Goal: Task Accomplishment & Management: Complete application form

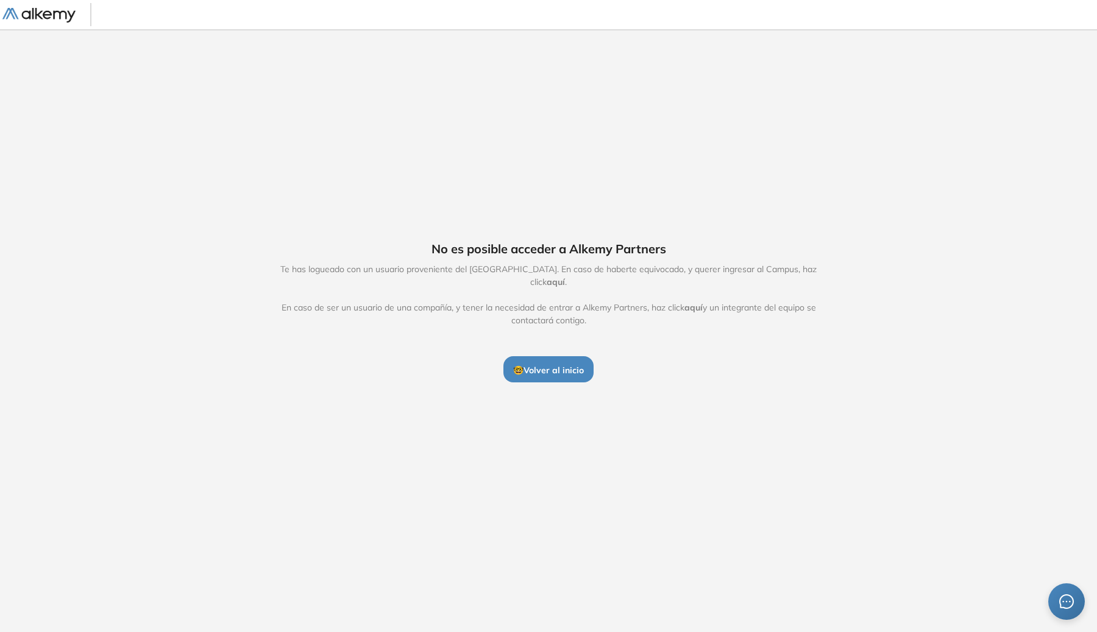
click at [548, 375] on button "🤓 Volver al inicio" at bounding box center [548, 369] width 90 height 26
click at [549, 368] on span "🤓 Volver al inicio" at bounding box center [548, 370] width 71 height 11
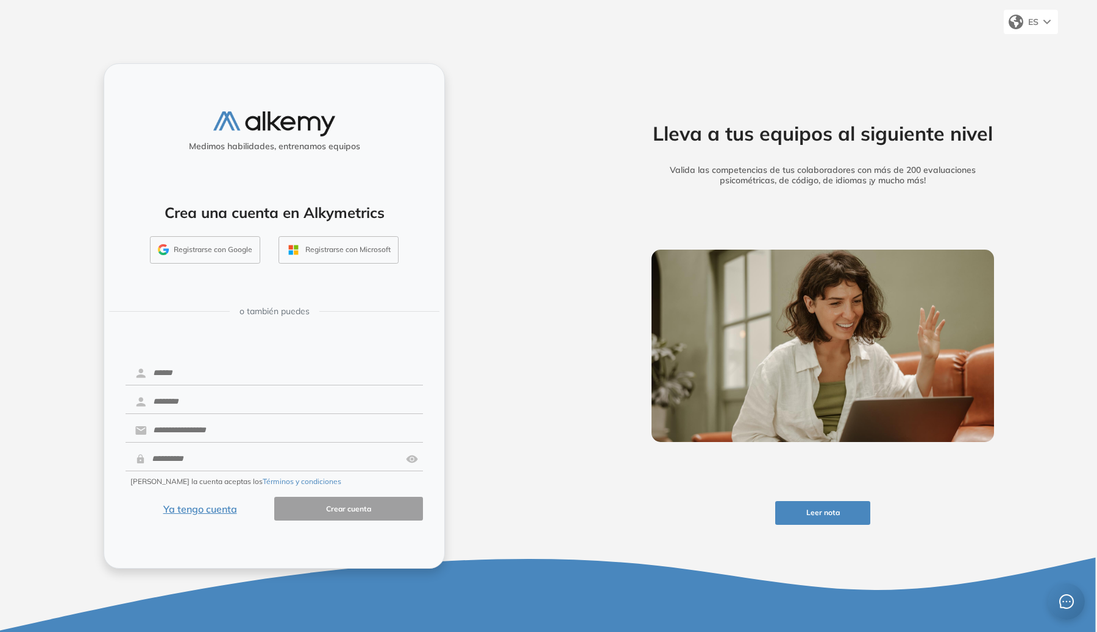
drag, startPoint x: 236, startPoint y: 207, endPoint x: 230, endPoint y: 229, distance: 23.3
click at [236, 209] on h4 "Crea una cuenta en Alkymetrics" at bounding box center [274, 213] width 308 height 18
click at [231, 232] on div "Crea una cuenta en Alkymetrics Registrarse con Google Registrarse con Microsoft" at bounding box center [274, 229] width 318 height 80
click at [233, 241] on button "Registrarse con Google" at bounding box center [205, 250] width 110 height 28
